Goal: Task Accomplishment & Management: Use online tool/utility

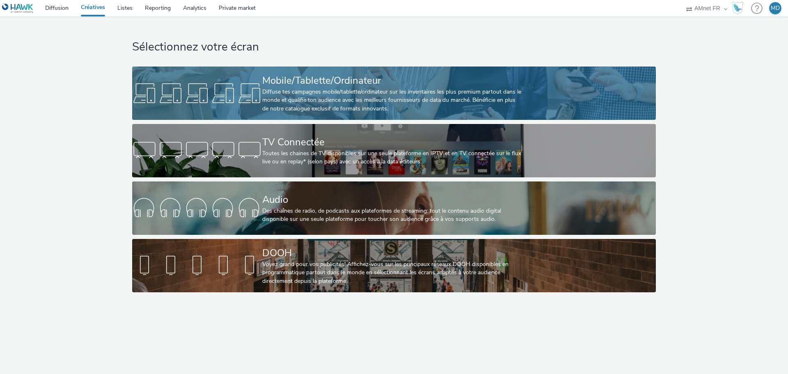
click at [389, 102] on div "Diffuse tes campagnes mobile/tablette/ordinateur sur les inventaires les plus p…" at bounding box center [392, 100] width 260 height 25
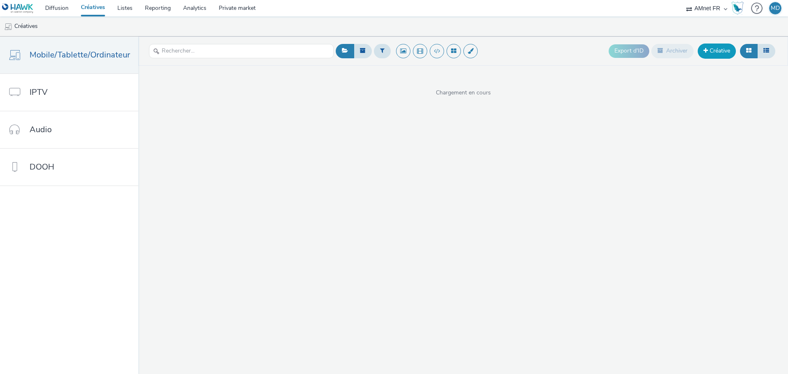
click at [715, 55] on link "Créative" at bounding box center [717, 50] width 38 height 15
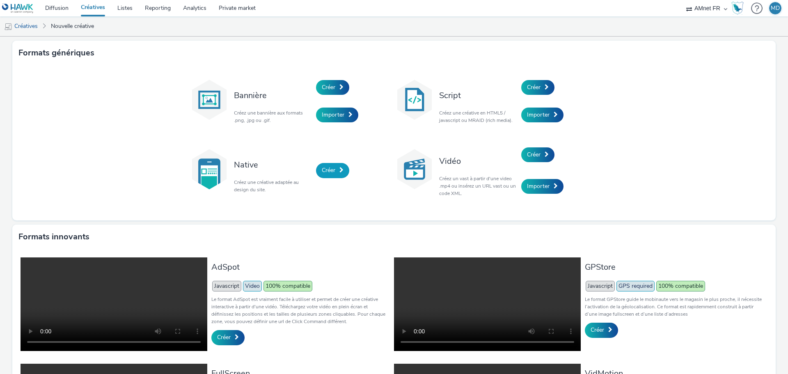
click at [330, 174] on span "Créer" at bounding box center [329, 170] width 14 height 8
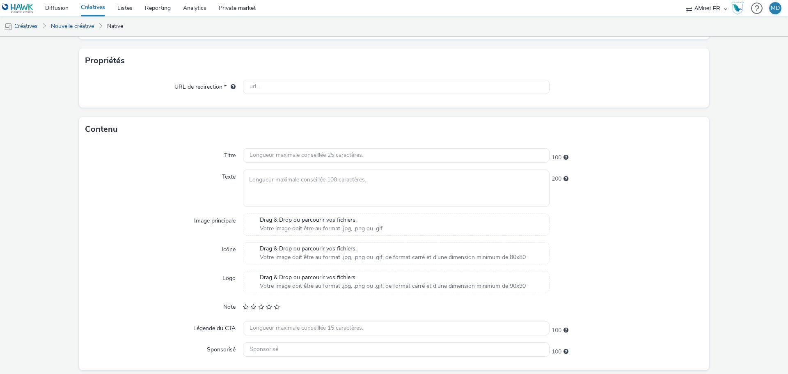
scroll to position [176, 0]
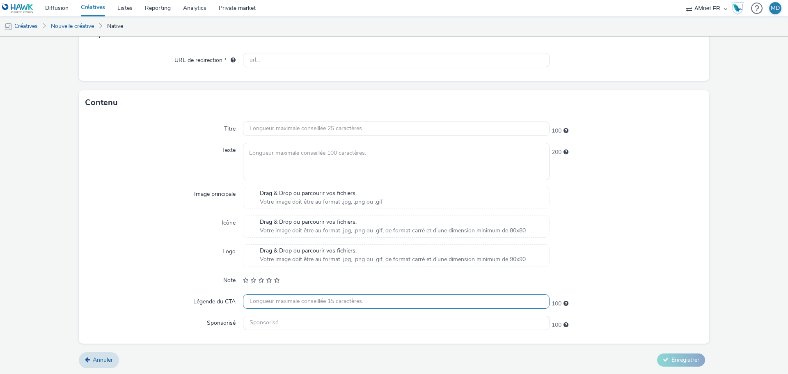
click at [333, 300] on input "text" at bounding box center [396, 301] width 307 height 14
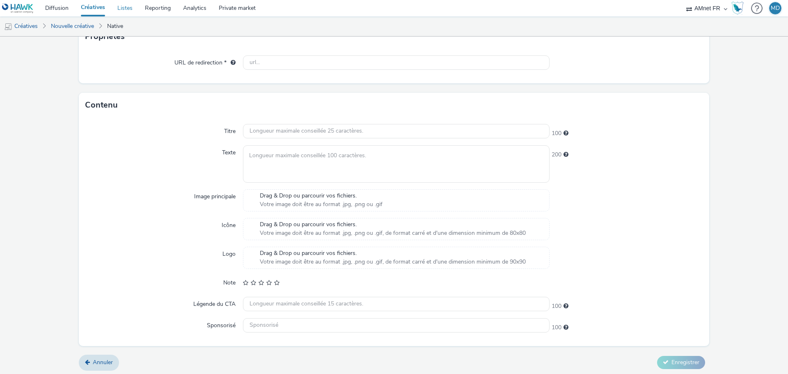
click at [135, 9] on link "Listes" at bounding box center [124, 8] width 27 height 16
